Goal: Task Accomplishment & Management: Use online tool/utility

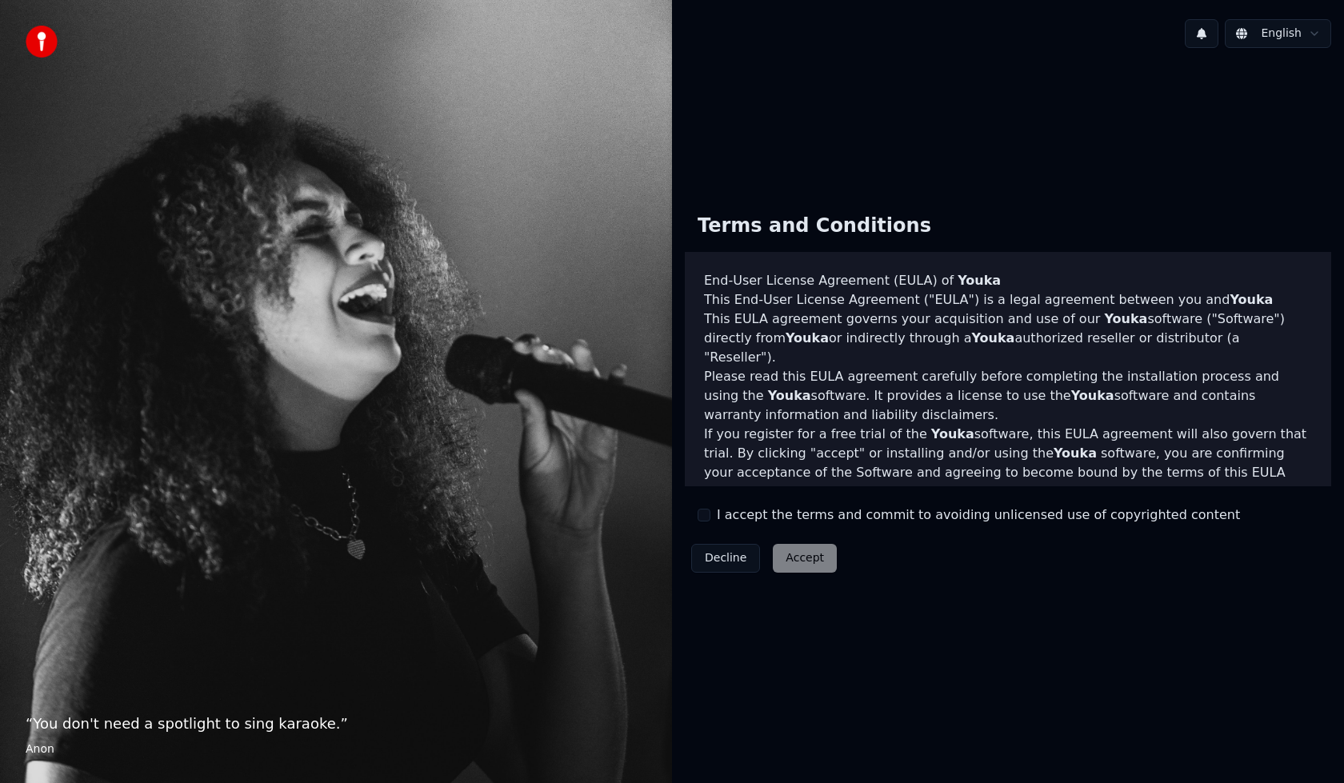
click at [705, 513] on button "I accept the terms and commit to avoiding unlicensed use of copyrighted content" at bounding box center [704, 515] width 13 height 13
click at [793, 561] on button "Accept" at bounding box center [805, 558] width 64 height 29
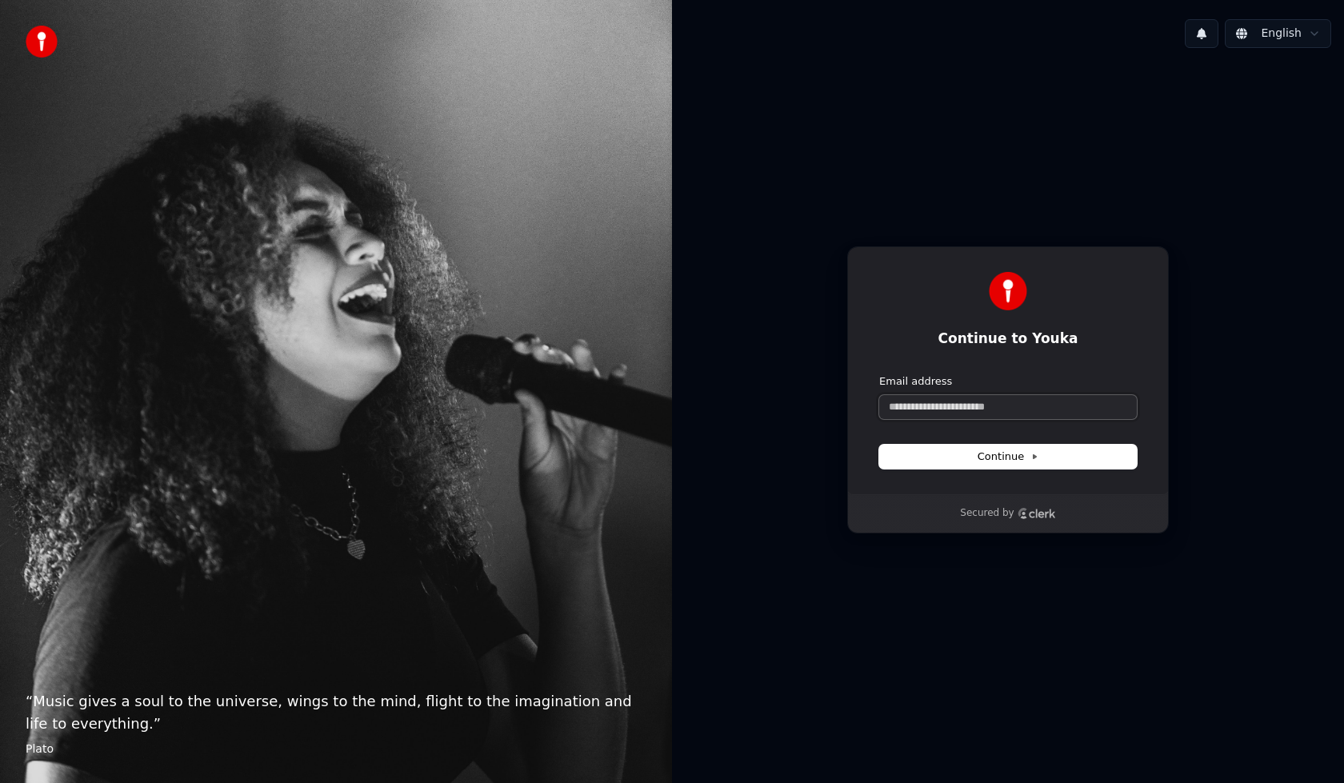
click at [1019, 413] on input "Email address" at bounding box center [1009, 407] width 258 height 24
click at [1000, 449] on button "Continue" at bounding box center [1009, 457] width 258 height 24
type input "**********"
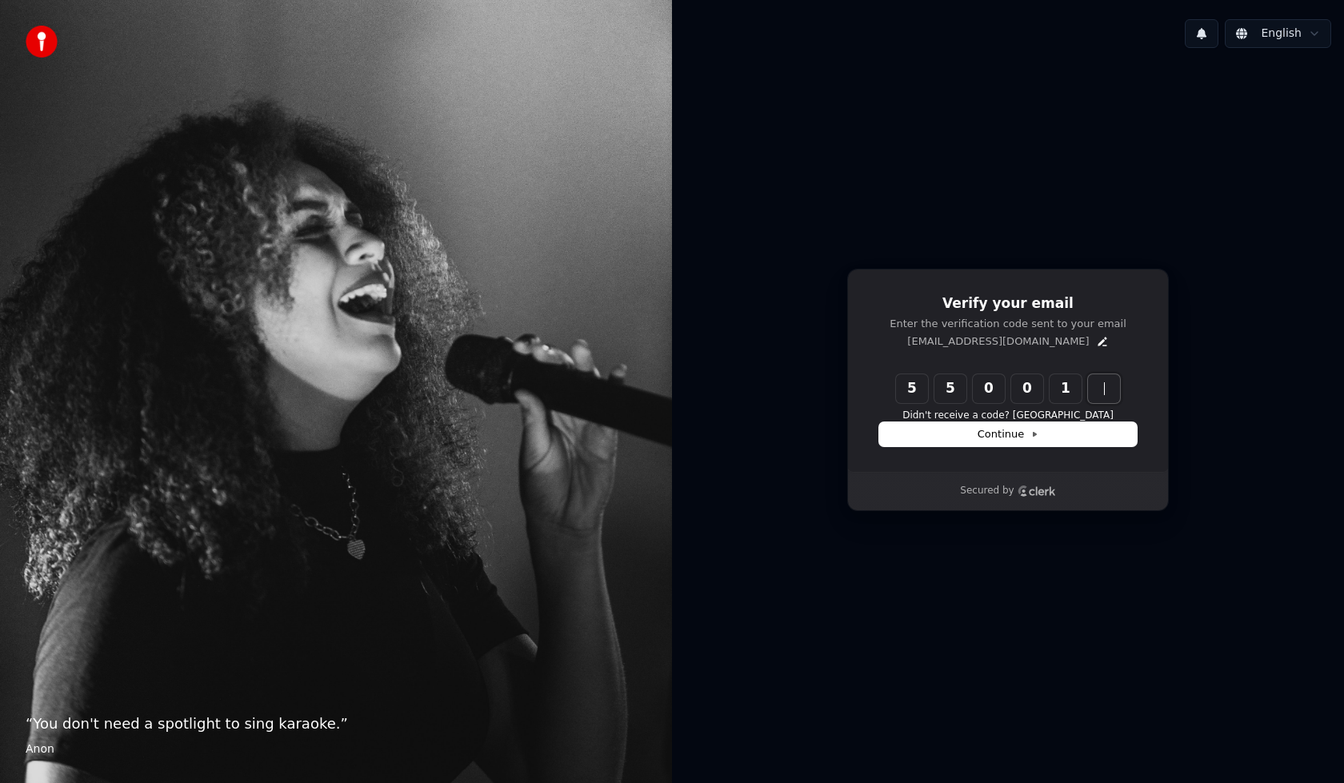
type input "******"
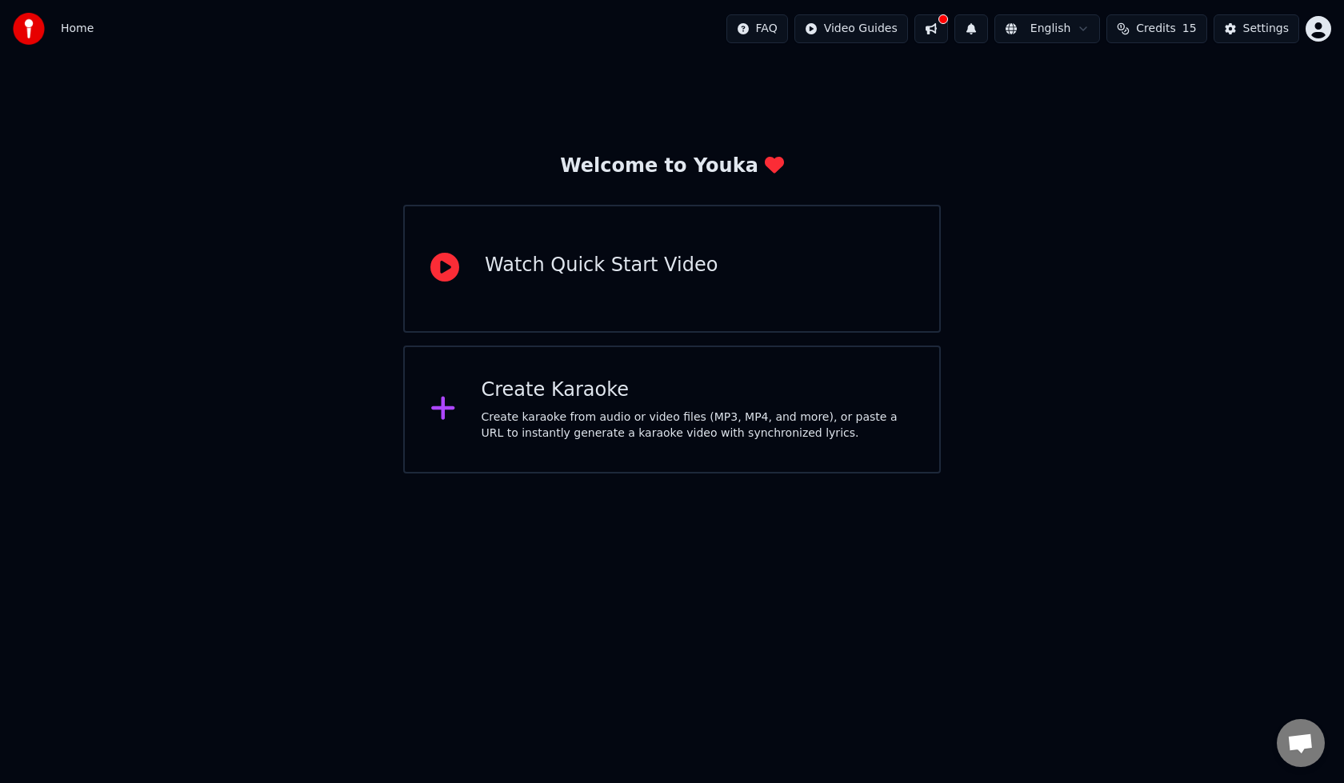
click at [440, 274] on icon at bounding box center [445, 267] width 29 height 29
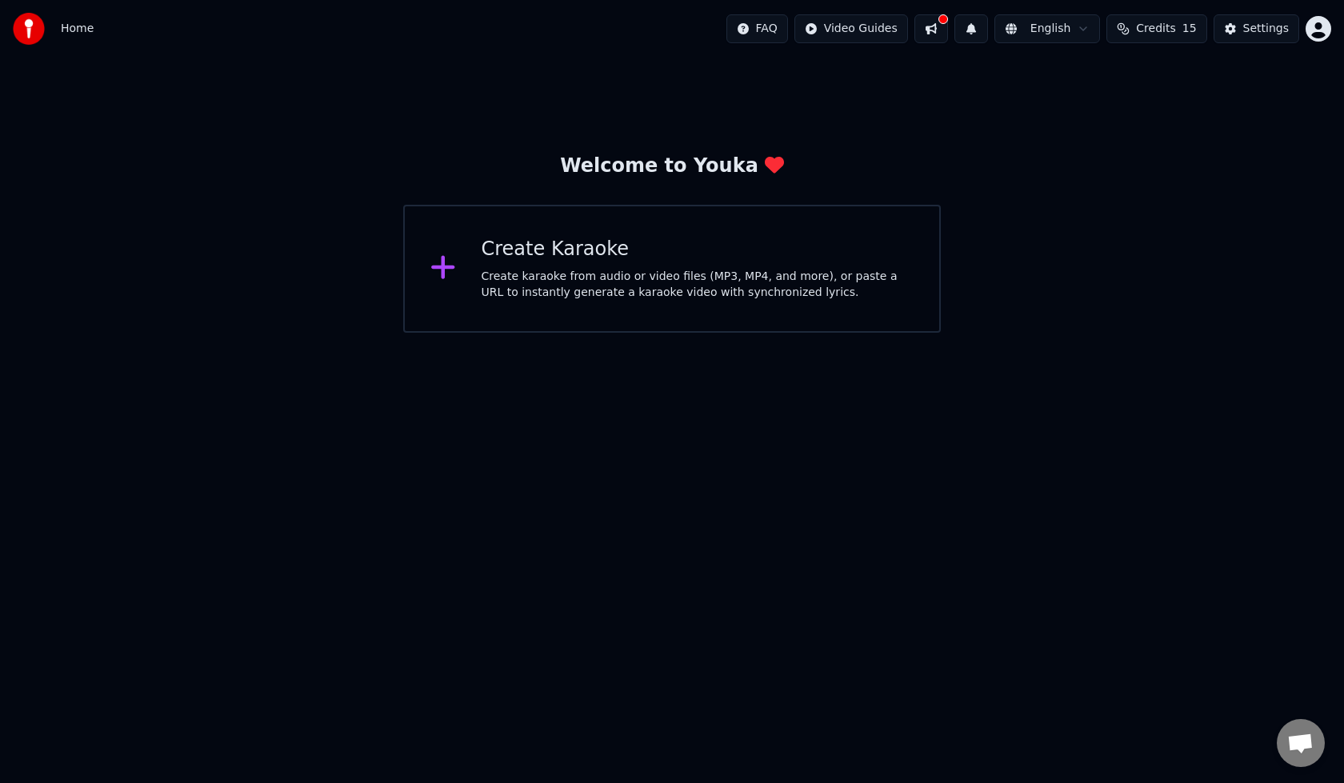
click at [598, 287] on div "Create karaoke from audio or video files (MP3, MP4, and more), or paste a URL t…" at bounding box center [698, 285] width 433 height 32
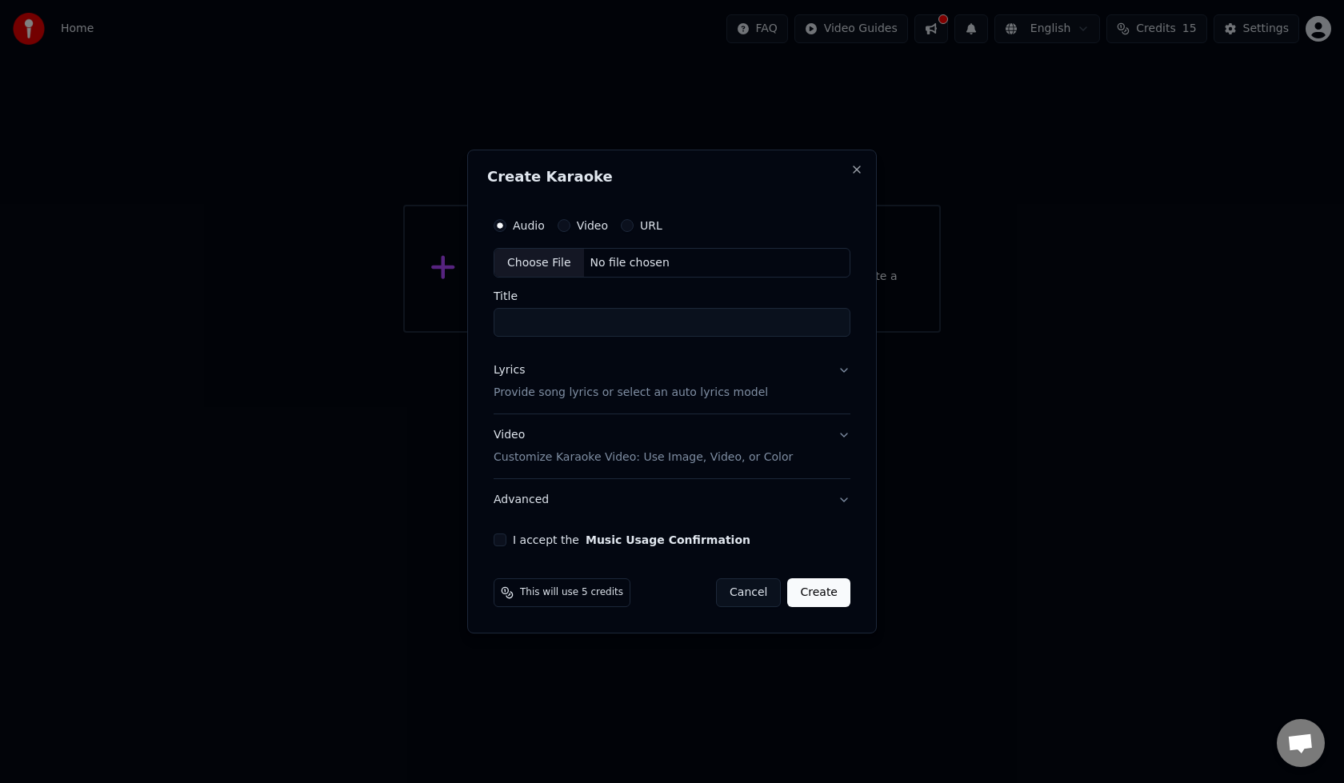
click at [850, 167] on div "Create Karaoke Audio Video URL Choose File No file chosen Title Lyrics Provide …" at bounding box center [672, 392] width 410 height 485
click at [852, 164] on button "Close" at bounding box center [857, 169] width 13 height 13
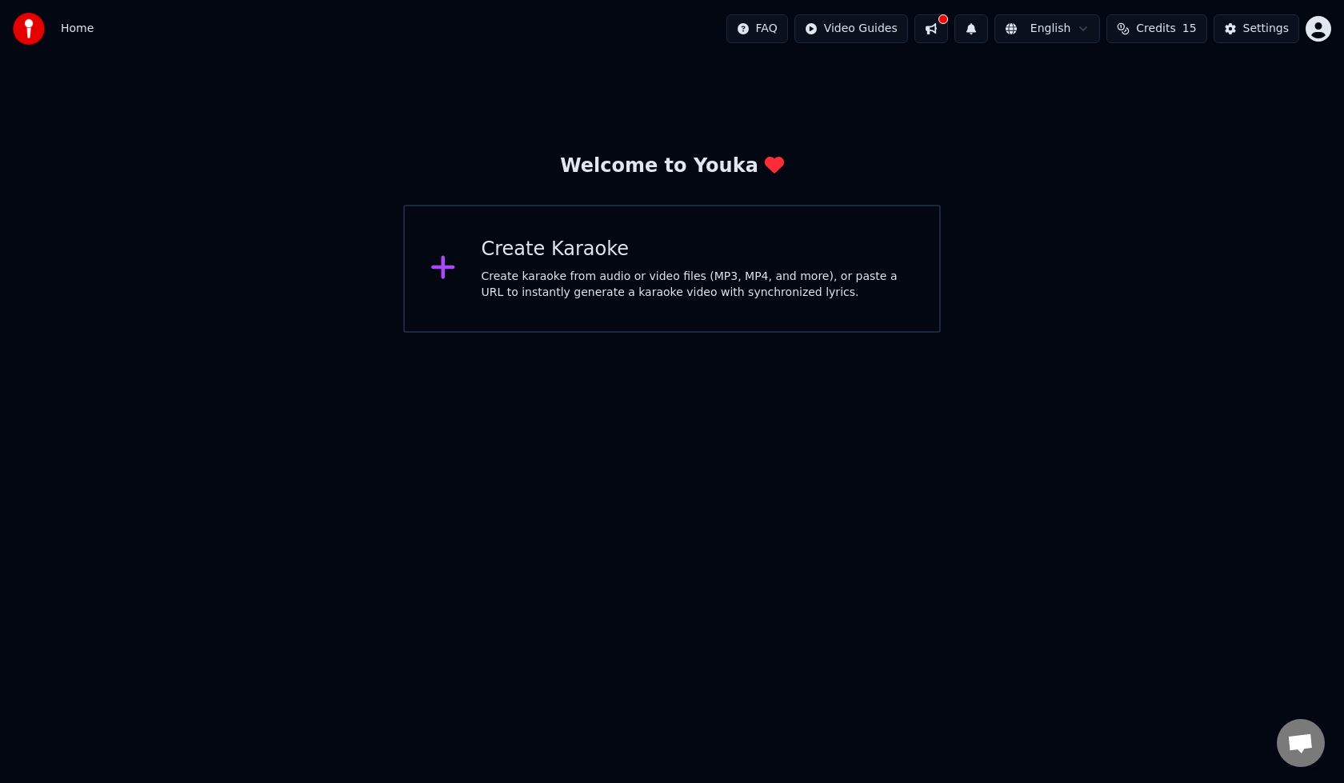
click at [1053, 29] on html "Home FAQ Video Guides English Credits 15 Settings Welcome to Youka Create Karao…" at bounding box center [672, 166] width 1344 height 333
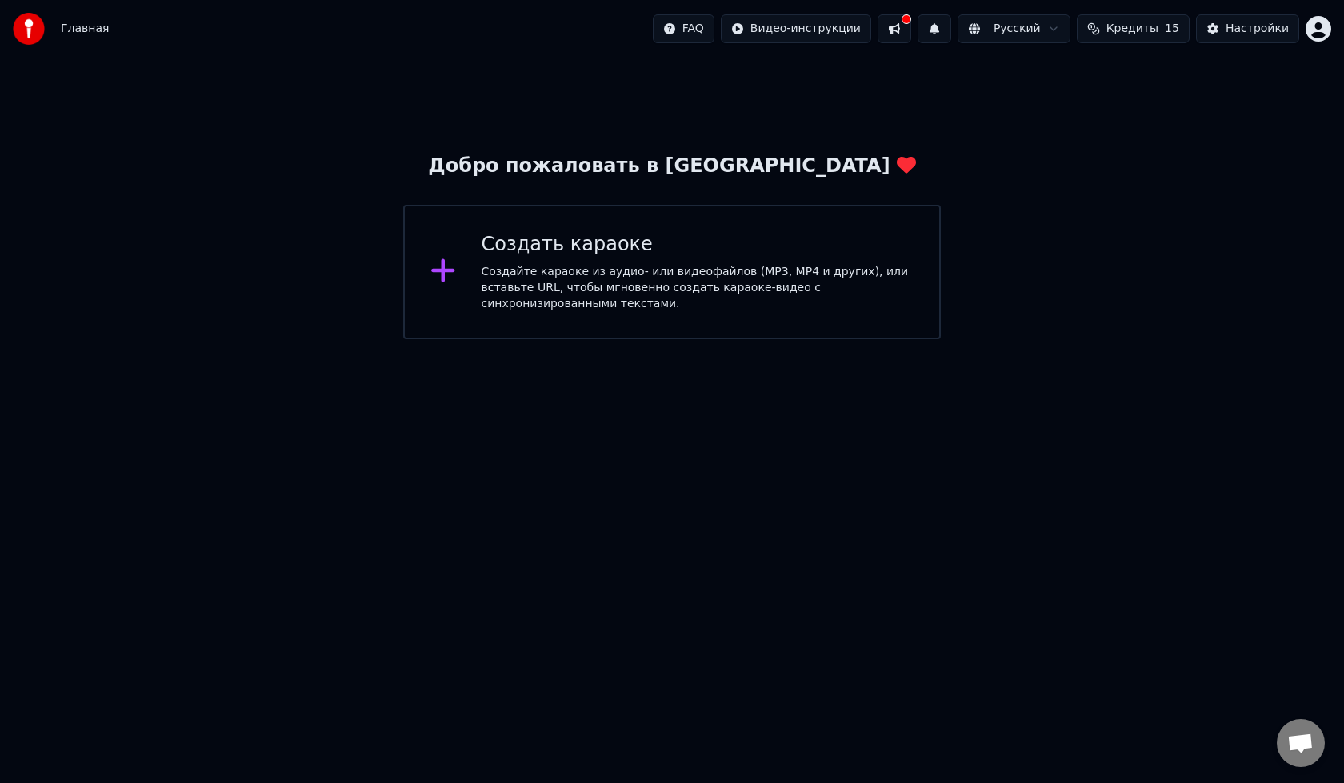
click at [804, 29] on html "Главная FAQ Видео-инструкции Русский Кредиты 15 Настройки Добро пожаловать в Yo…" at bounding box center [672, 169] width 1344 height 339
click at [804, 27] on html "Главная FAQ Видео-инструкции Русский Кредиты 15 Настройки Добро пожаловать в Yo…" at bounding box center [672, 169] width 1344 height 339
